Goal: Task Accomplishment & Management: Use online tool/utility

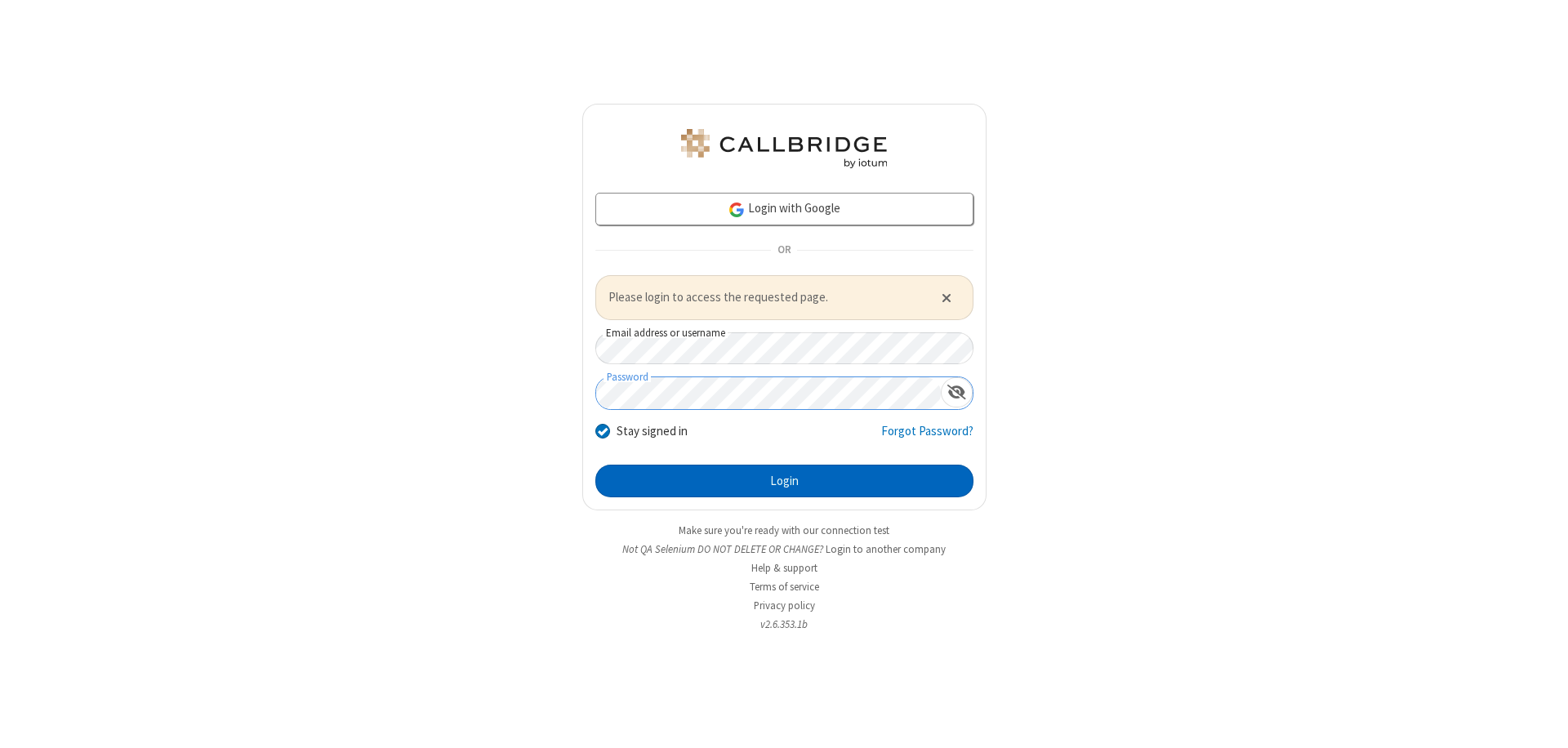
click at [784, 480] on button "Login" at bounding box center [784, 481] width 378 height 32
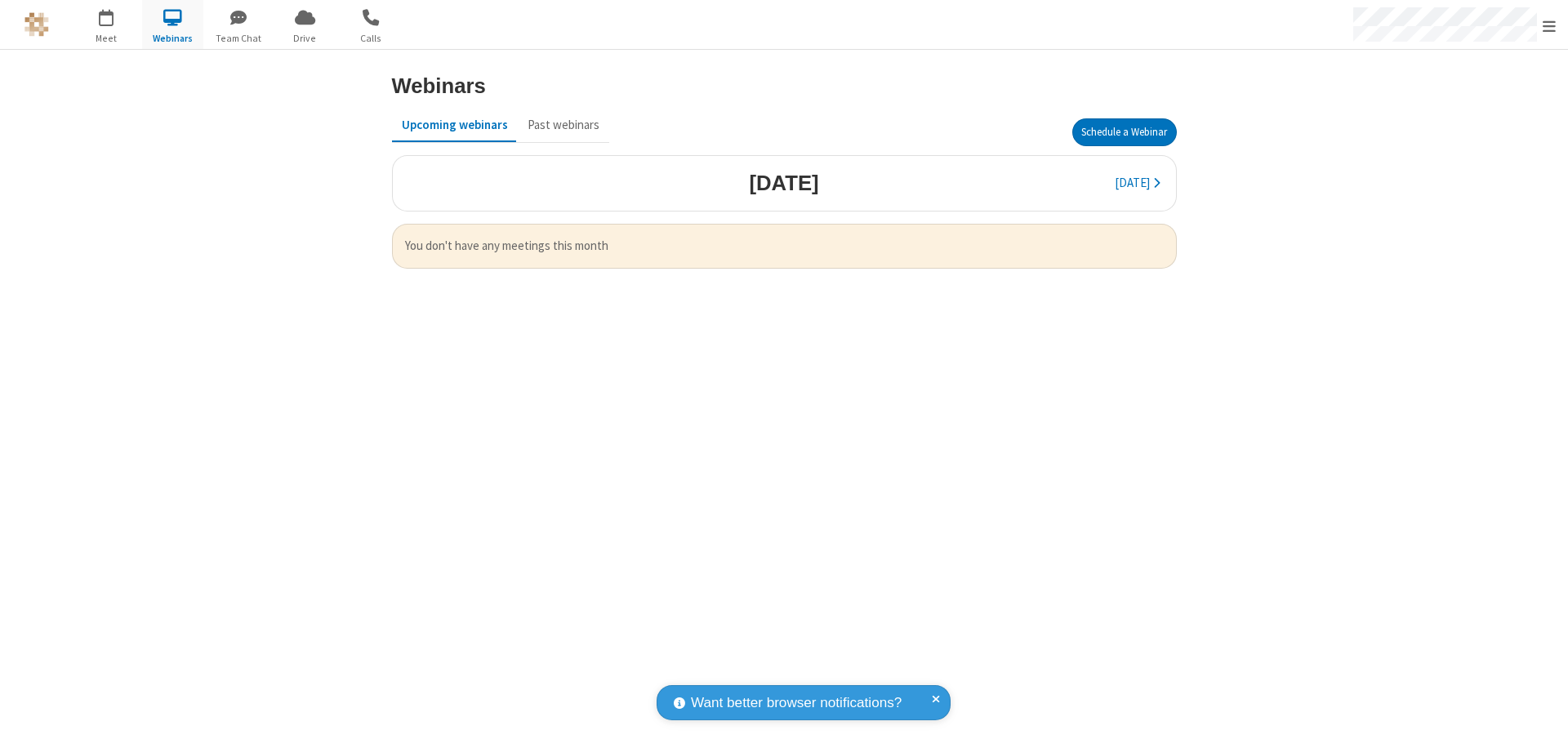
click at [1124, 132] on button "Schedule a Webinar" at bounding box center [1125, 132] width 105 height 27
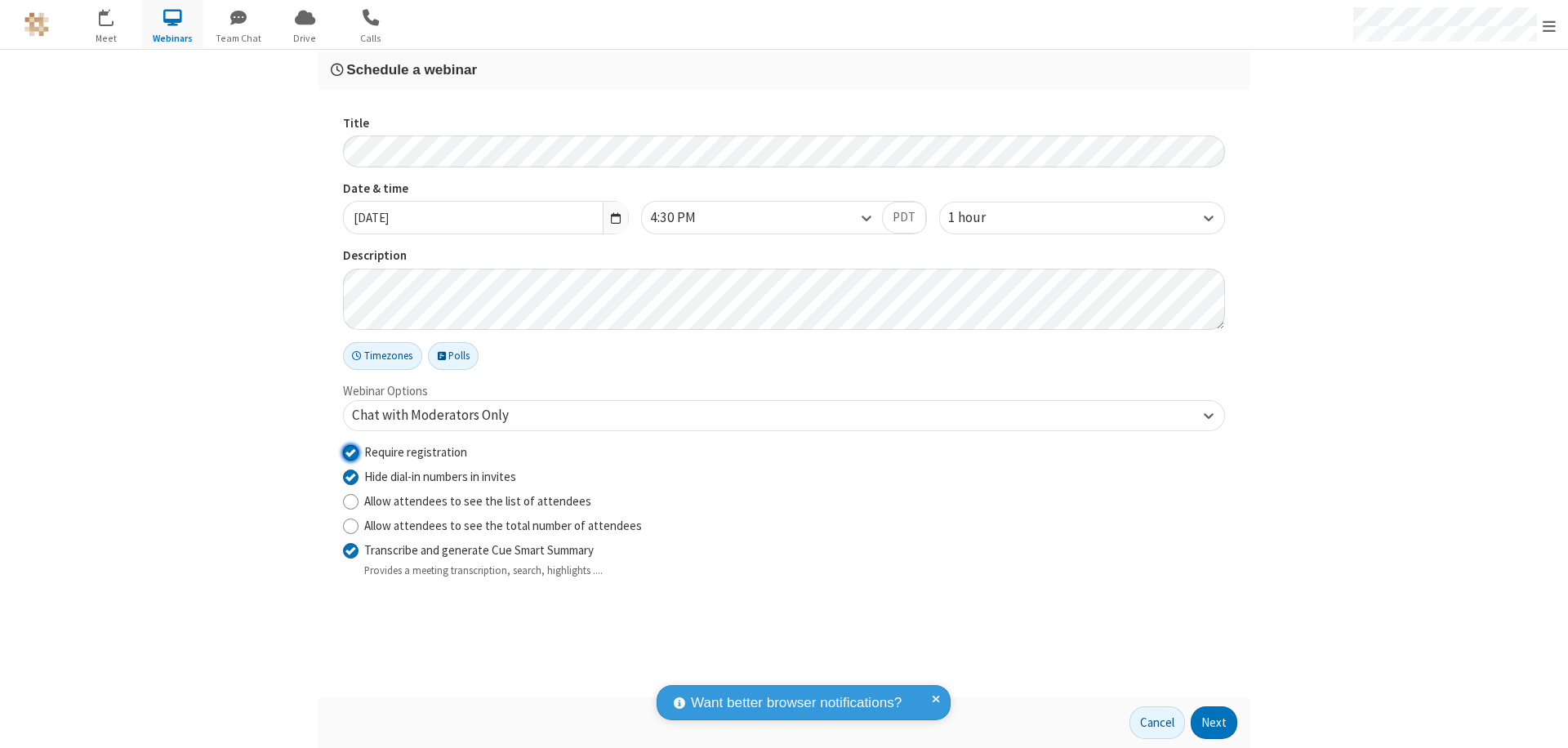
click at [350, 452] on input "Require registration" at bounding box center [350, 452] width 16 height 17
checkbox input "false"
click at [1214, 723] on button "Next" at bounding box center [1214, 722] width 46 height 32
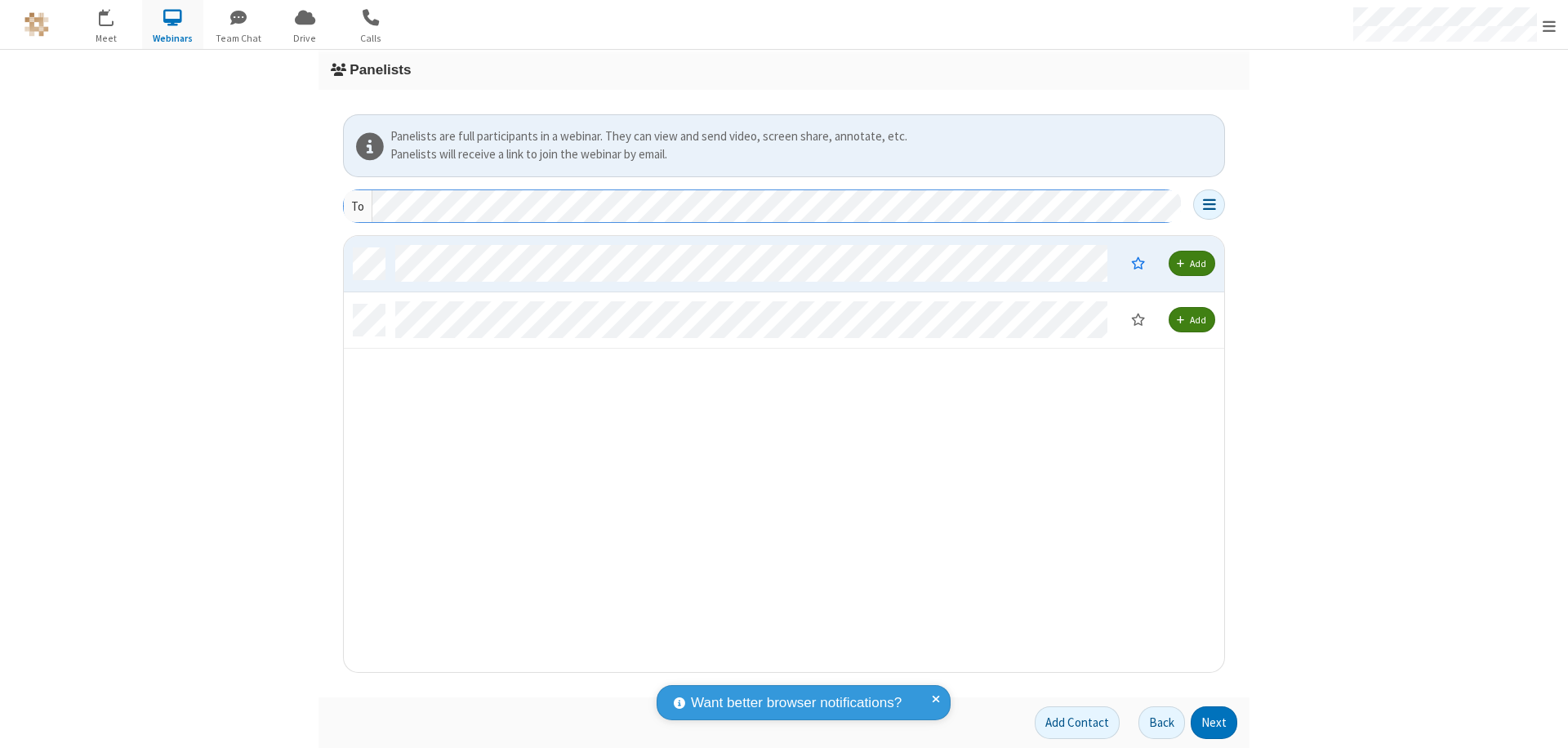
scroll to position [424, 868]
click at [1214, 723] on button "Next" at bounding box center [1214, 722] width 46 height 32
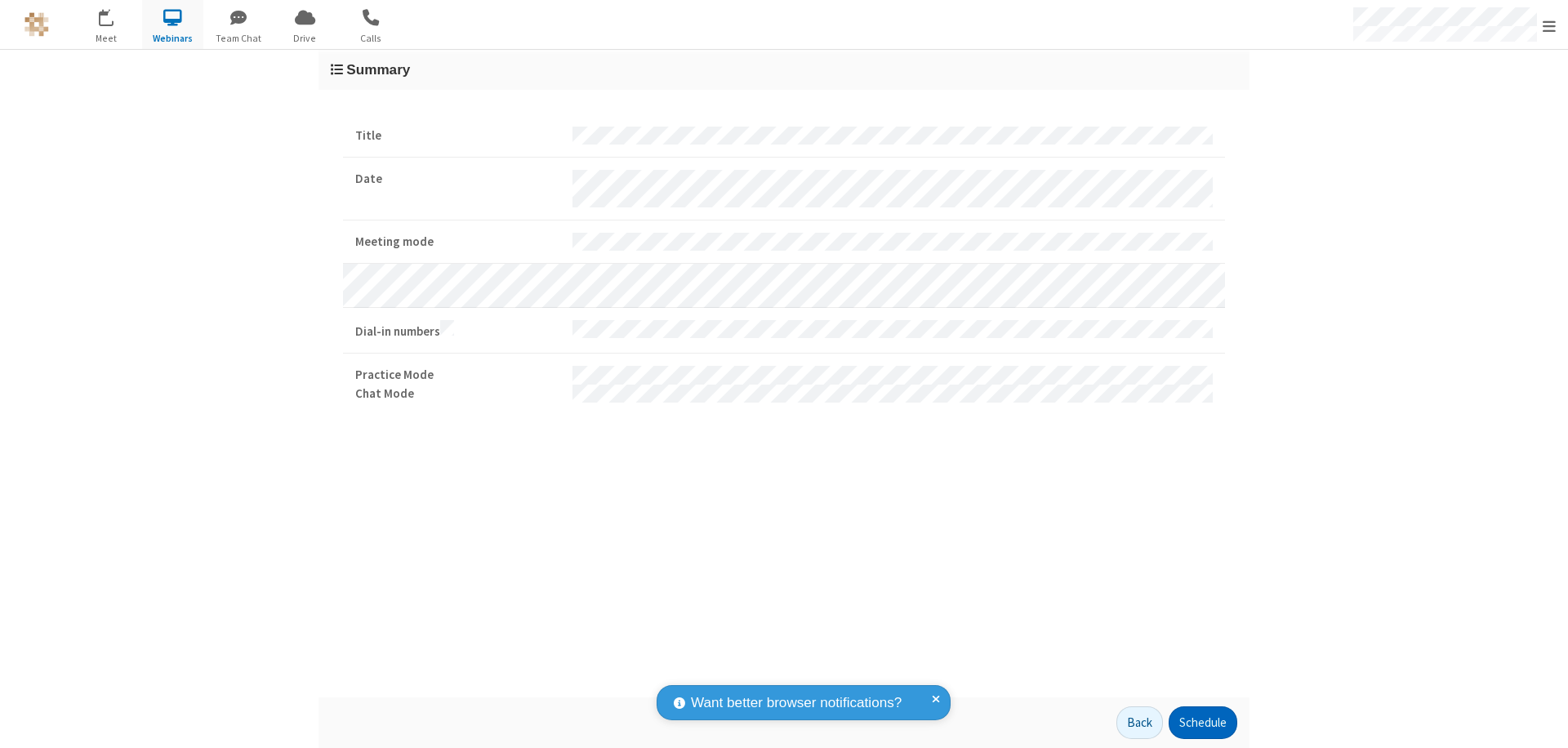
click at [1202, 723] on button "Schedule" at bounding box center [1203, 722] width 69 height 32
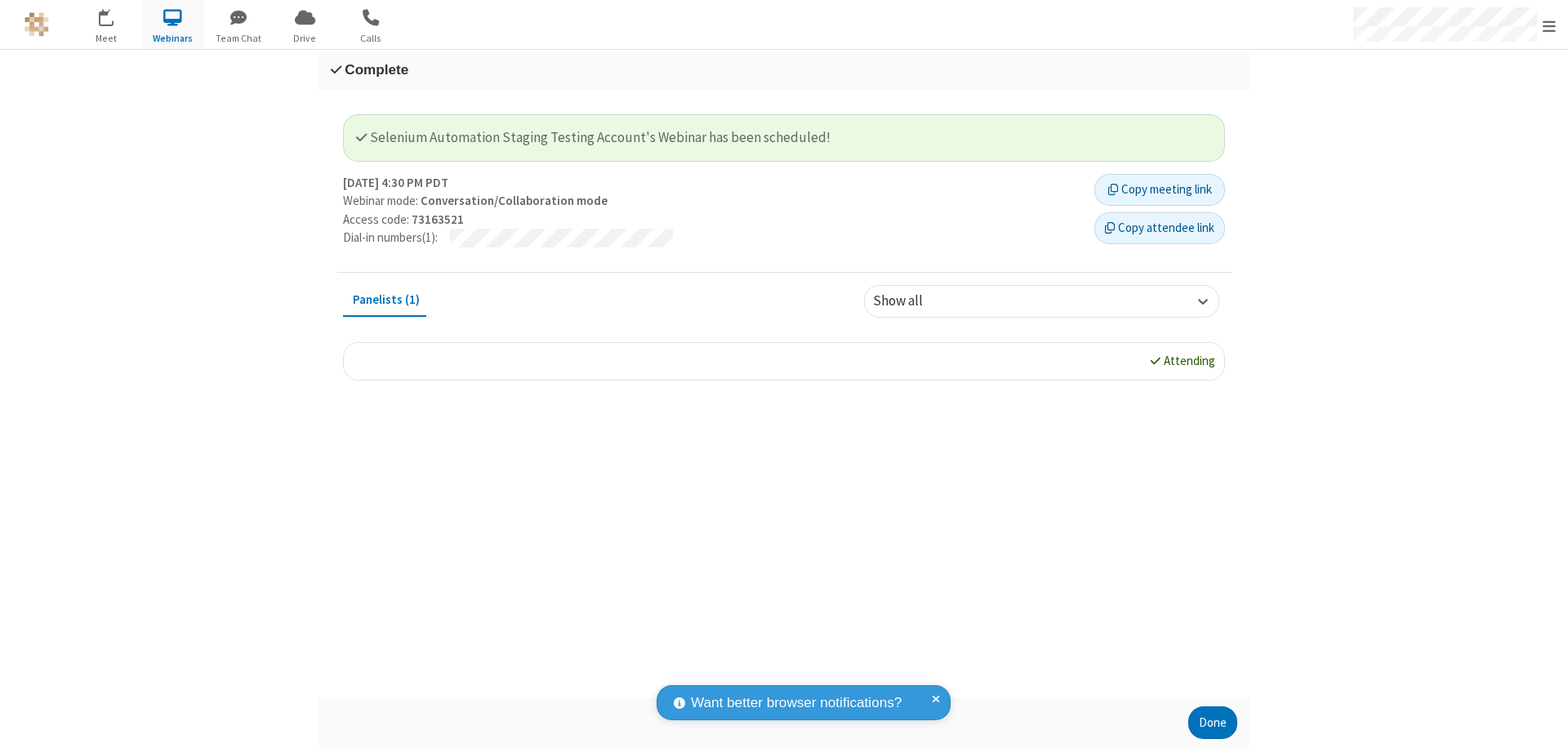
click at [1213, 723] on button "Done" at bounding box center [1212, 722] width 49 height 32
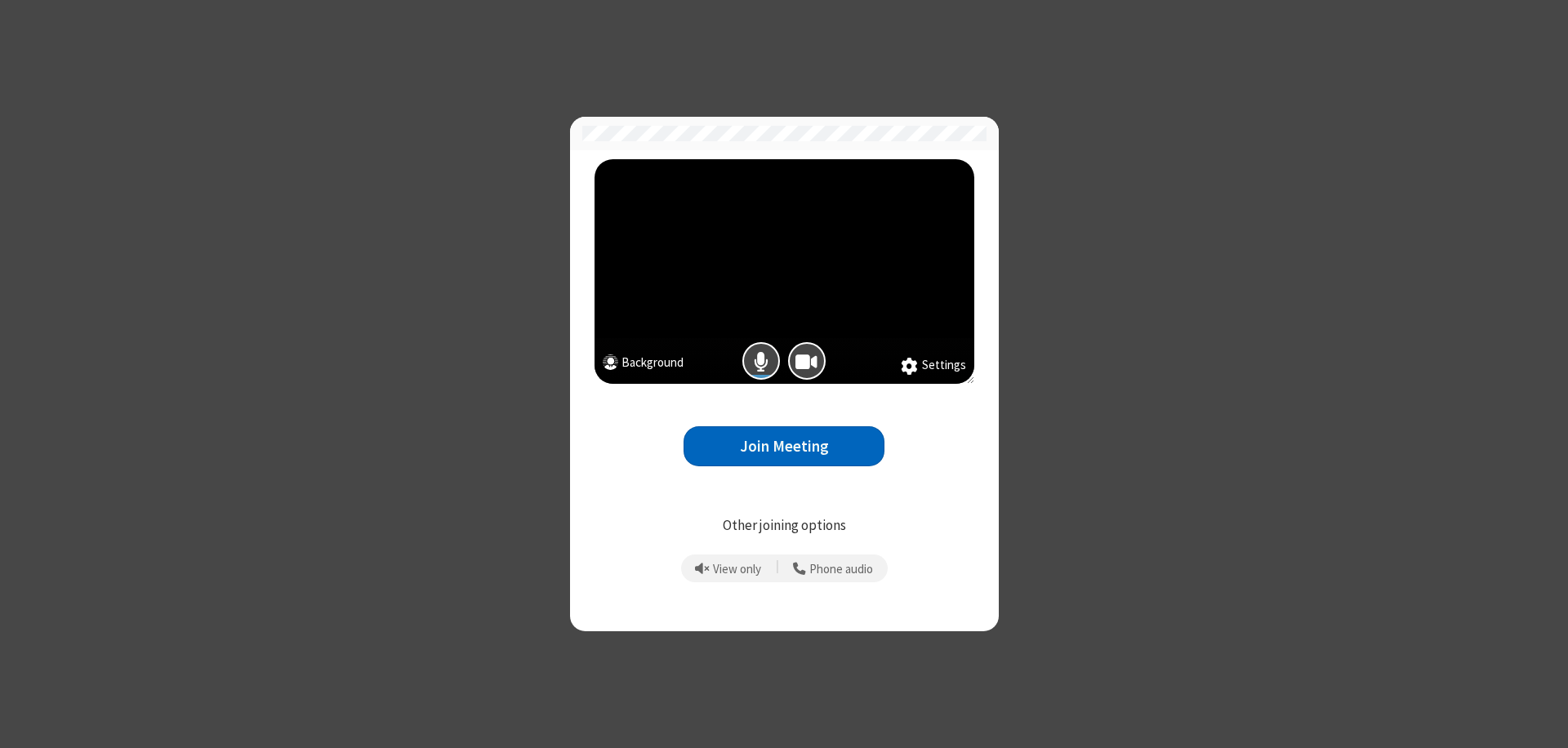
click at [784, 446] on button "Join Meeting" at bounding box center [784, 447] width 201 height 40
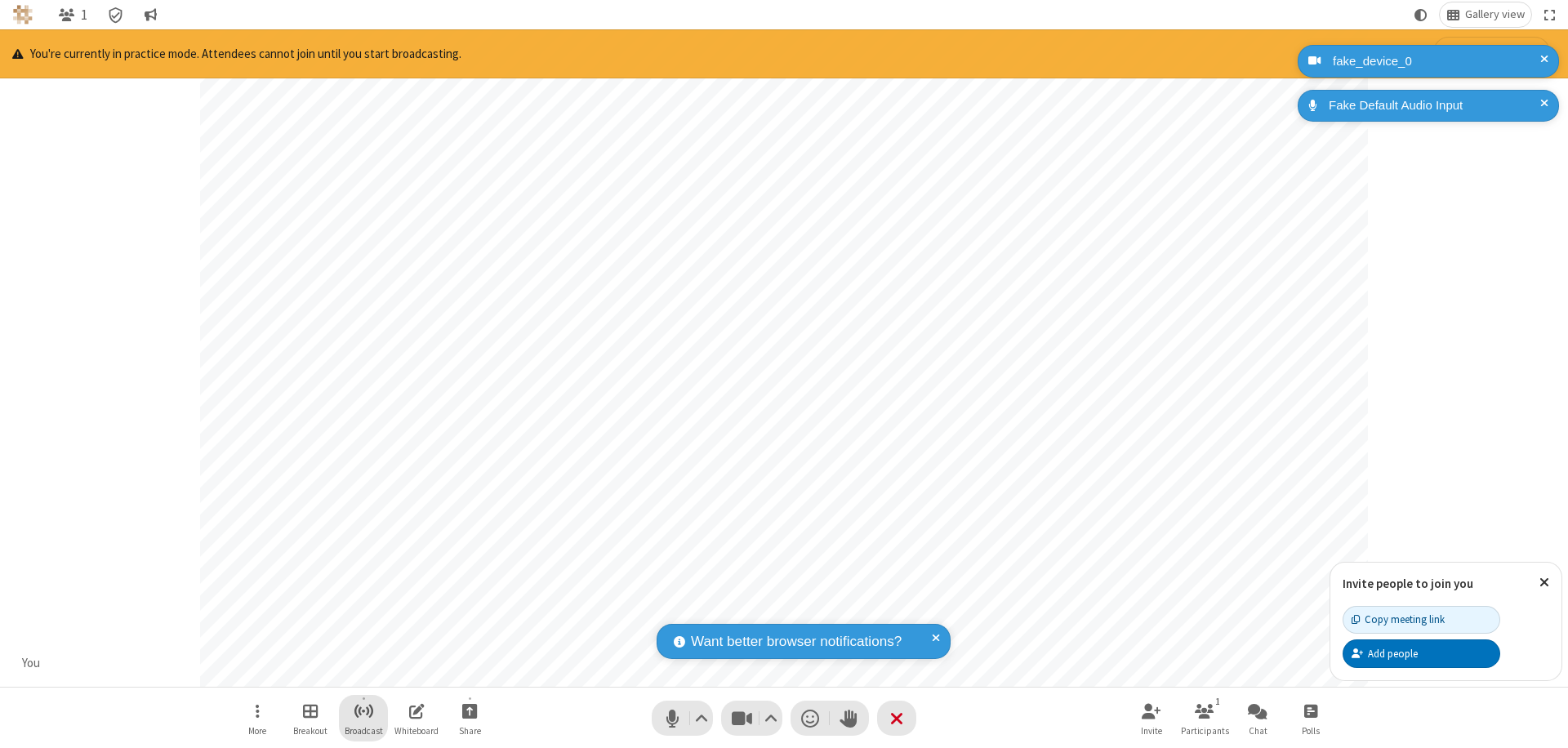
click at [363, 711] on span "Start broadcast" at bounding box center [364, 711] width 21 height 21
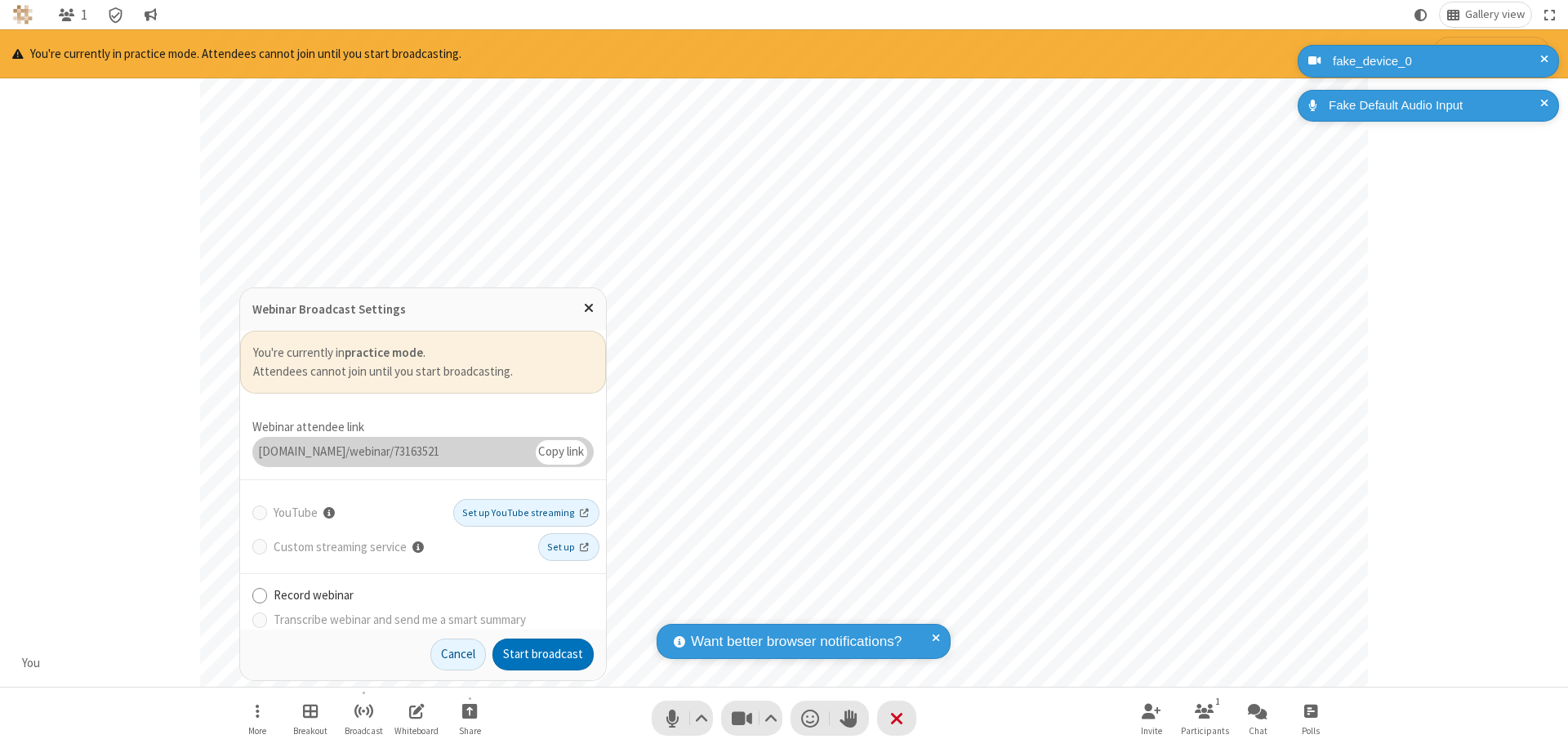
click at [543, 654] on button "Start broadcast" at bounding box center [543, 654] width 101 height 32
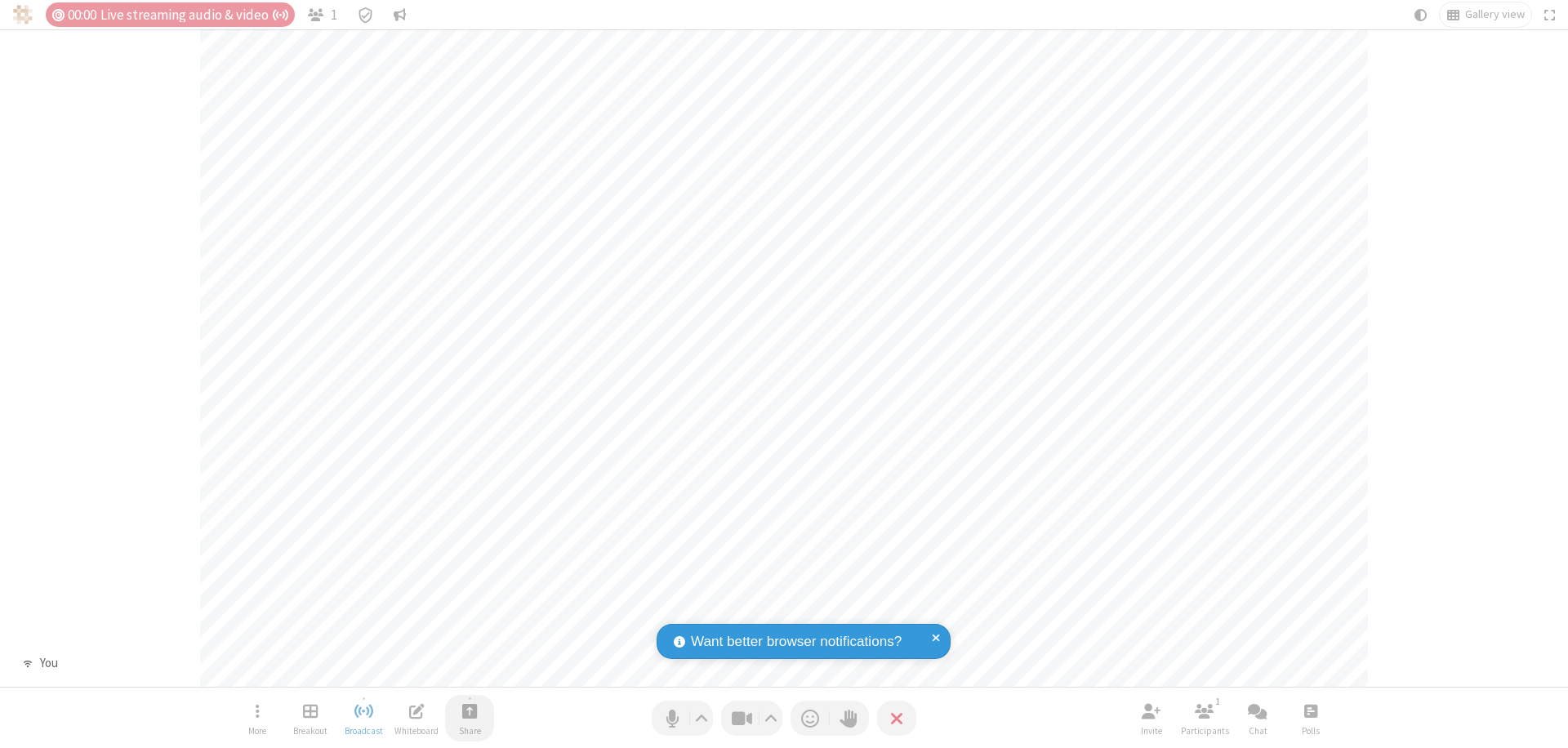
click at [470, 711] on span "Start sharing" at bounding box center [470, 711] width 16 height 21
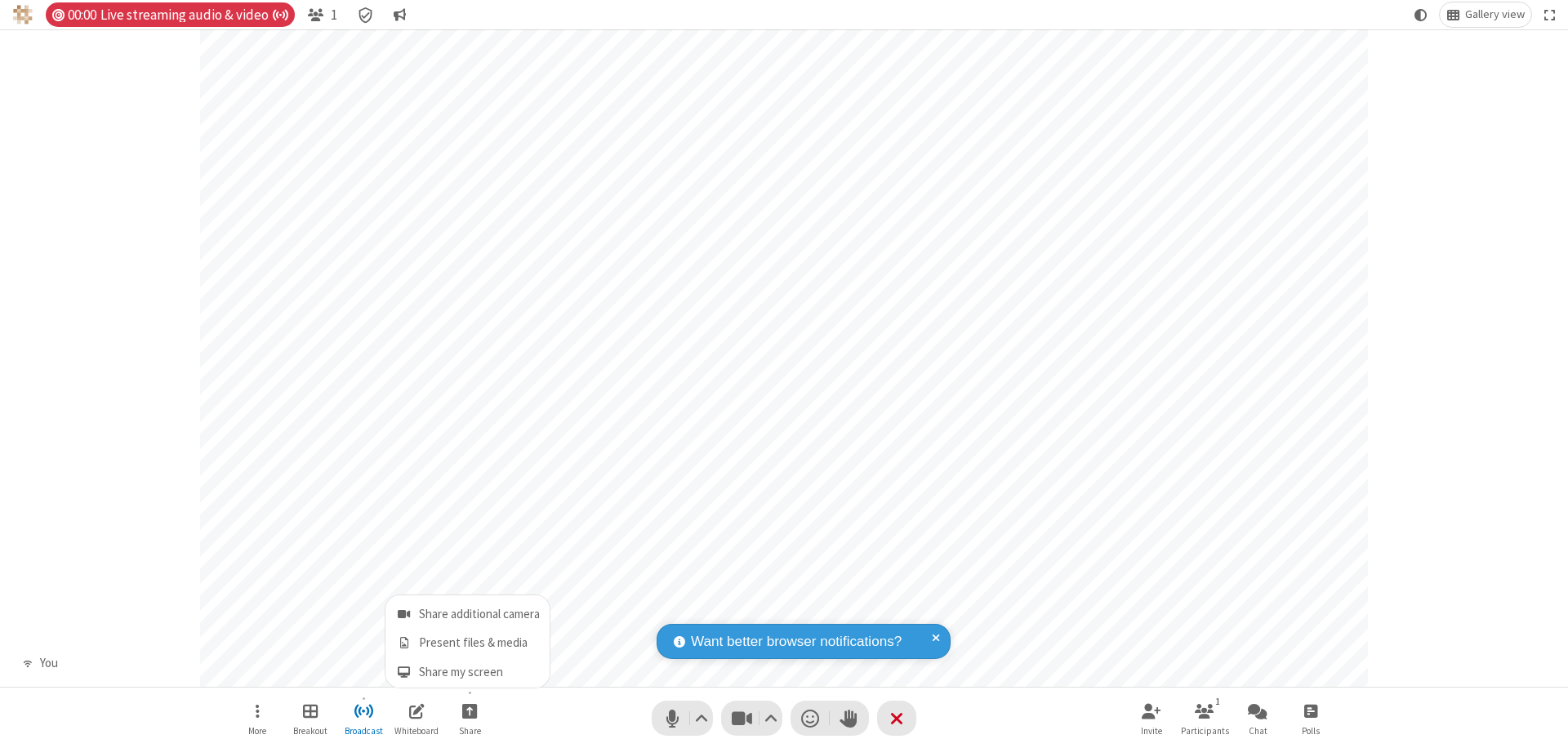
click at [403, 643] on span "Present files & media" at bounding box center [403, 643] width 19 height 14
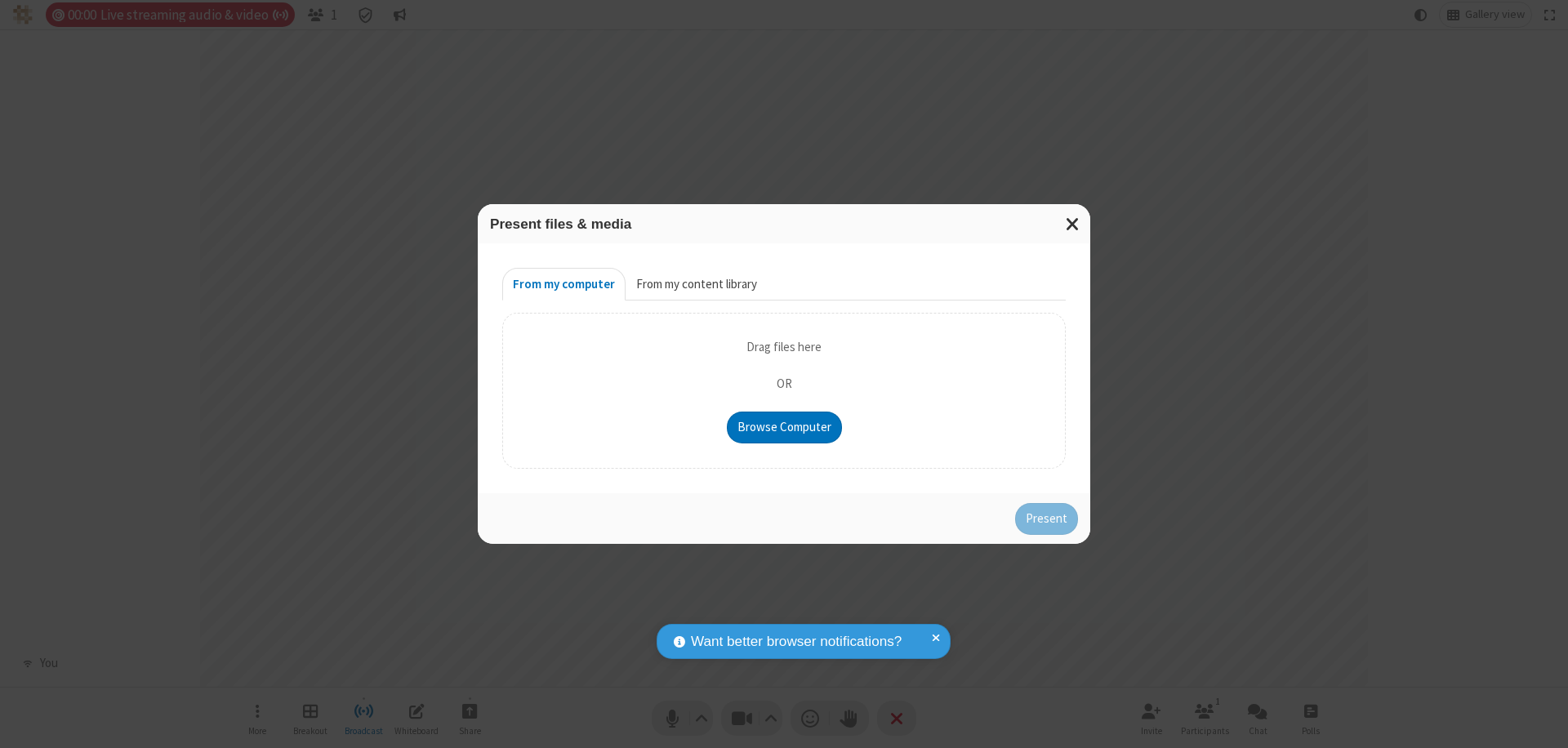
click at [695, 284] on button "From my content library" at bounding box center [696, 284] width 142 height 32
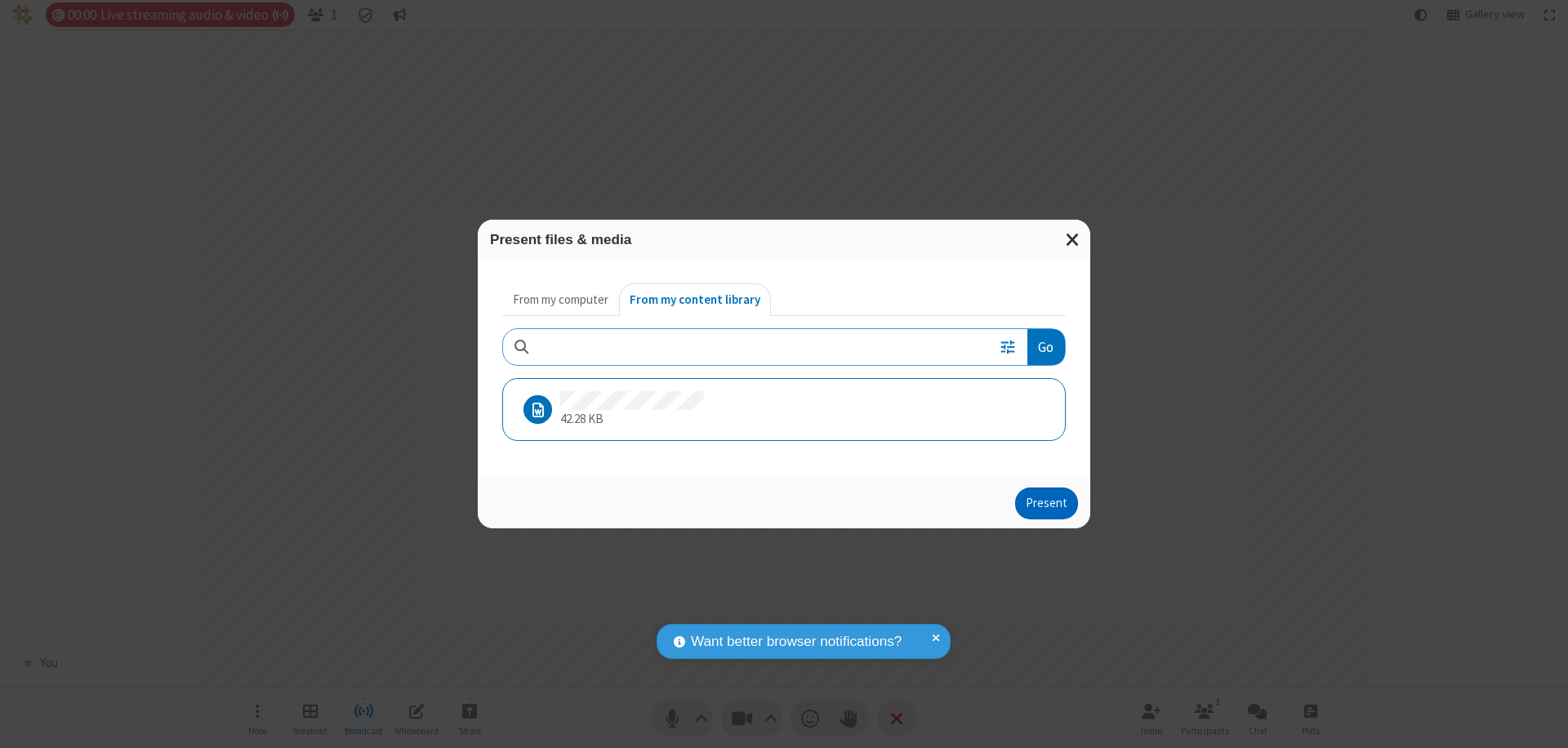
click at [1048, 503] on button "Present" at bounding box center [1047, 503] width 63 height 32
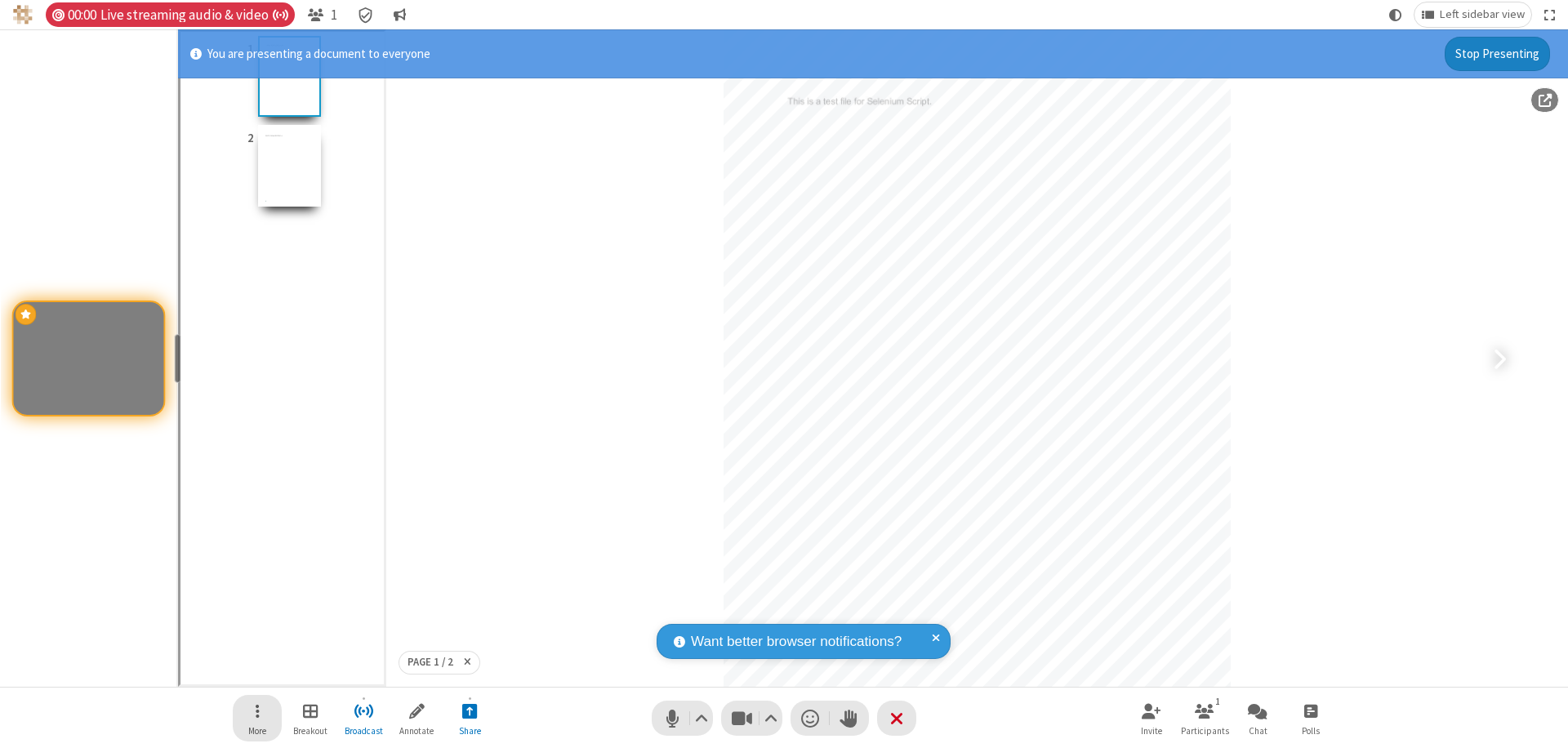
click at [257, 718] on span "Open menu" at bounding box center [257, 711] width 4 height 21
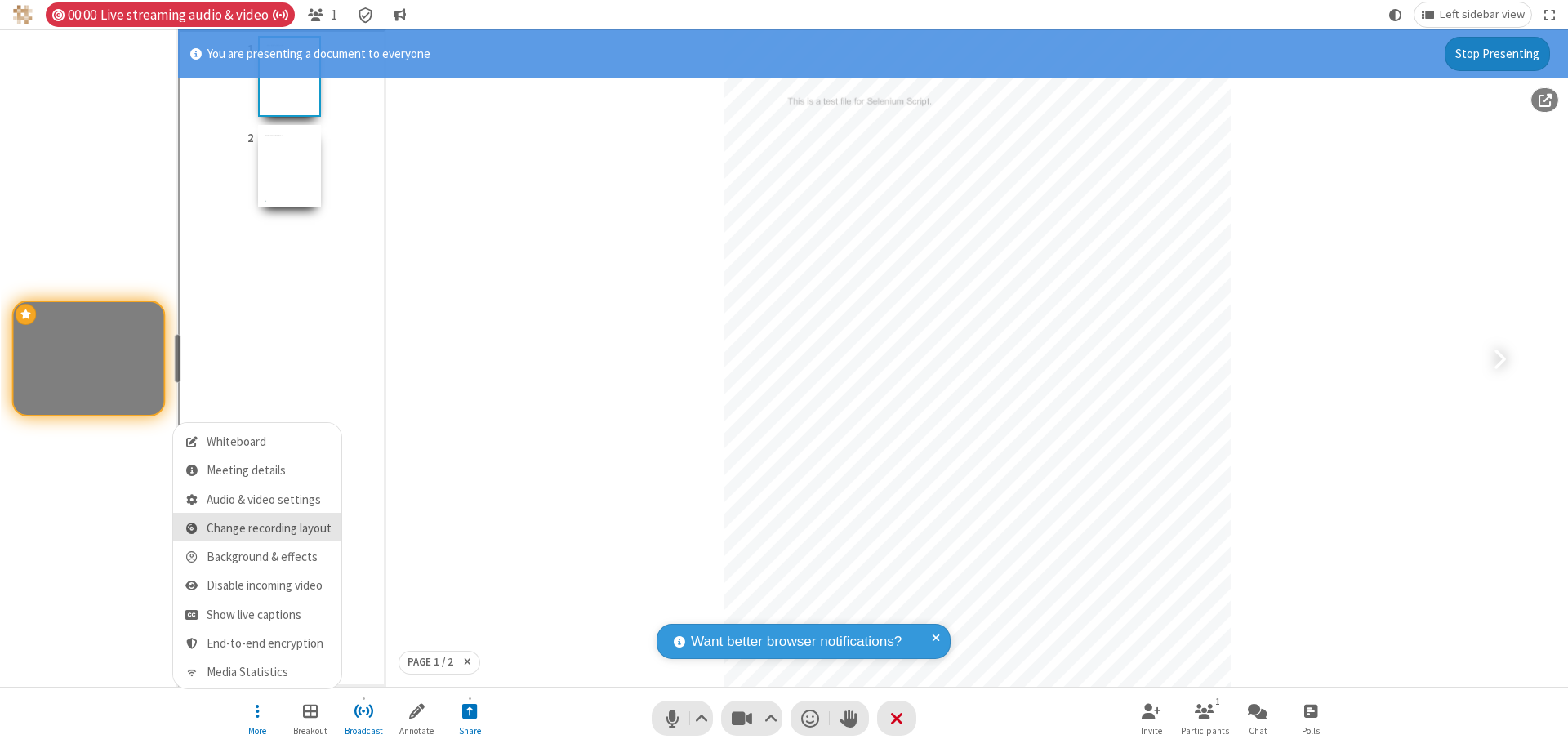
click at [269, 528] on span "Change recording layout" at bounding box center [269, 529] width 125 height 14
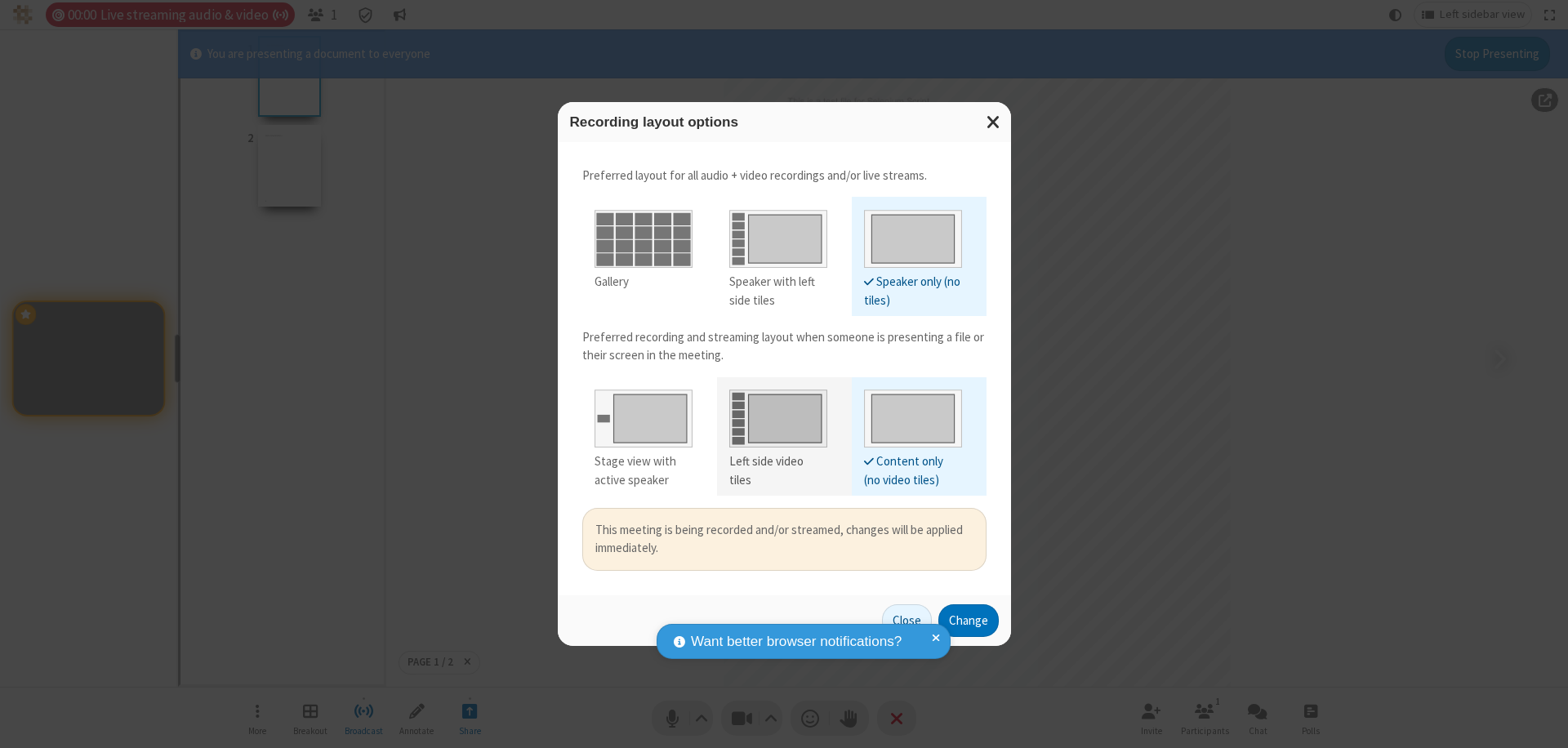
click at [778, 462] on div "Left side video tiles" at bounding box center [778, 471] width 98 height 37
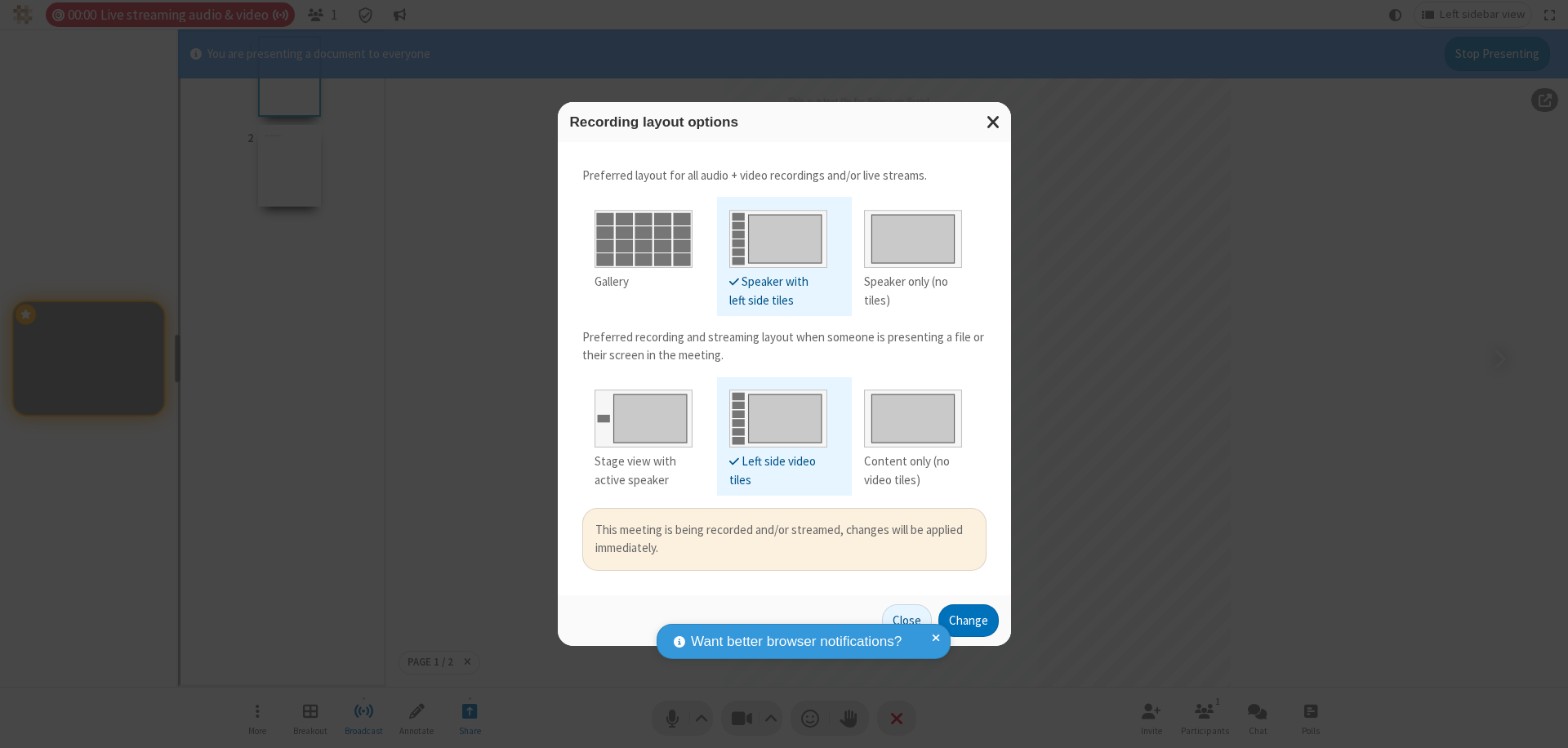
click at [968, 620] on button "Change" at bounding box center [968, 620] width 61 height 32
click at [907, 620] on button "Close" at bounding box center [887, 620] width 50 height 32
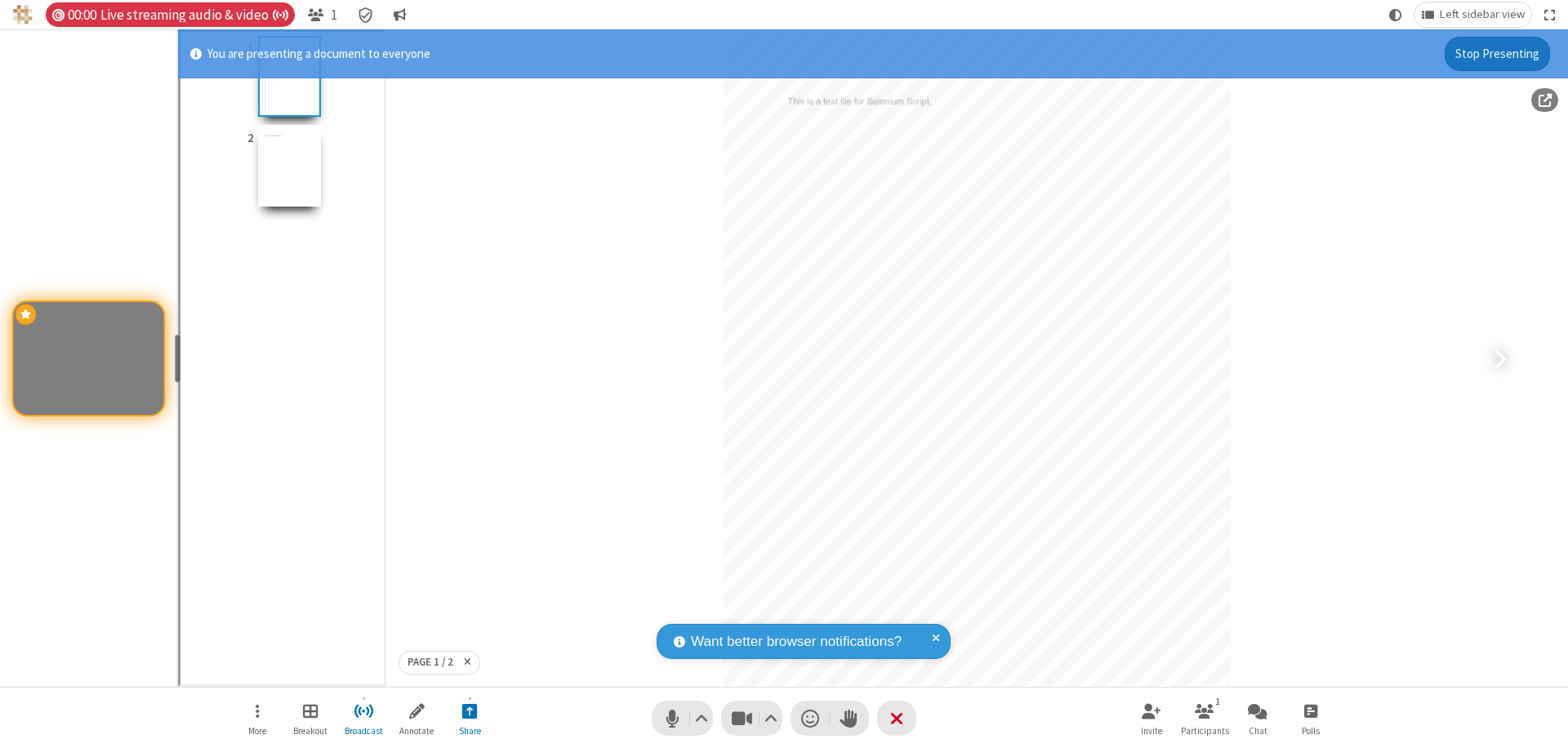
click at [1497, 53] on button "Stop Presenting" at bounding box center [1497, 53] width 105 height 34
